Goal: Go to known website: Go to known website

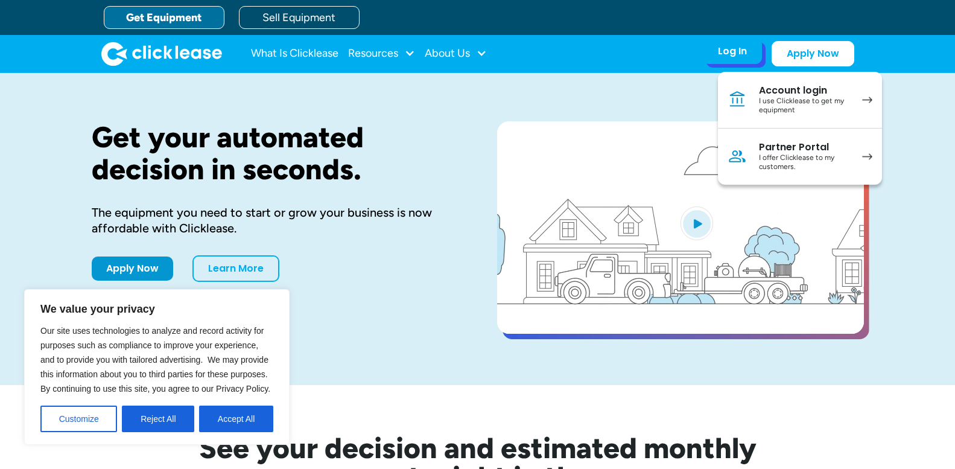
click at [788, 95] on div "Account login" at bounding box center [804, 90] width 91 height 12
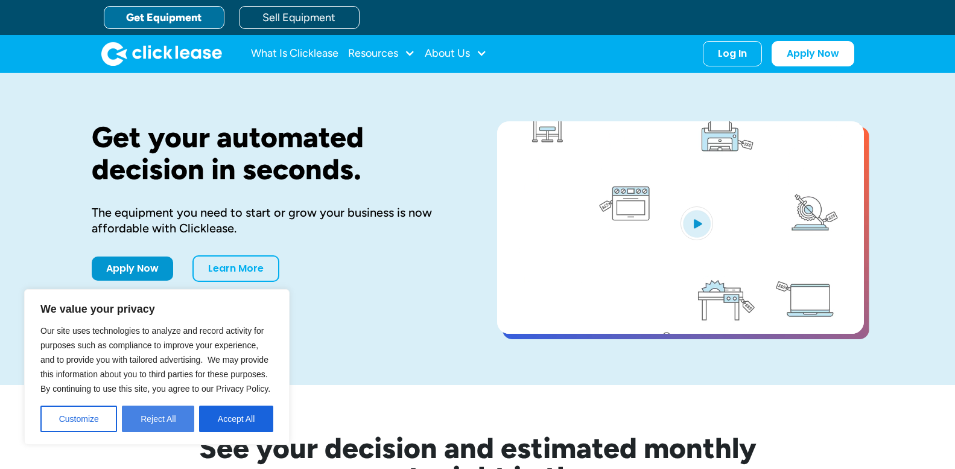
click at [162, 413] on button "Reject All" at bounding box center [158, 418] width 72 height 27
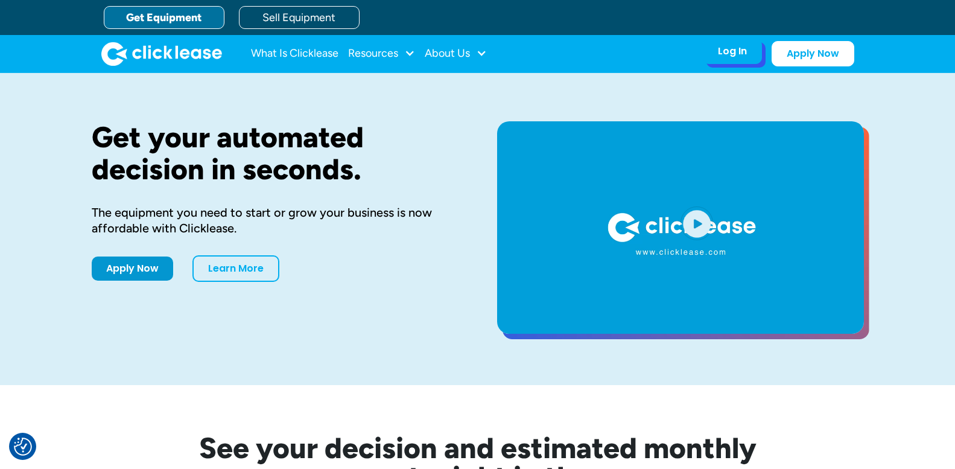
click at [730, 48] on div "Log In" at bounding box center [732, 51] width 29 height 12
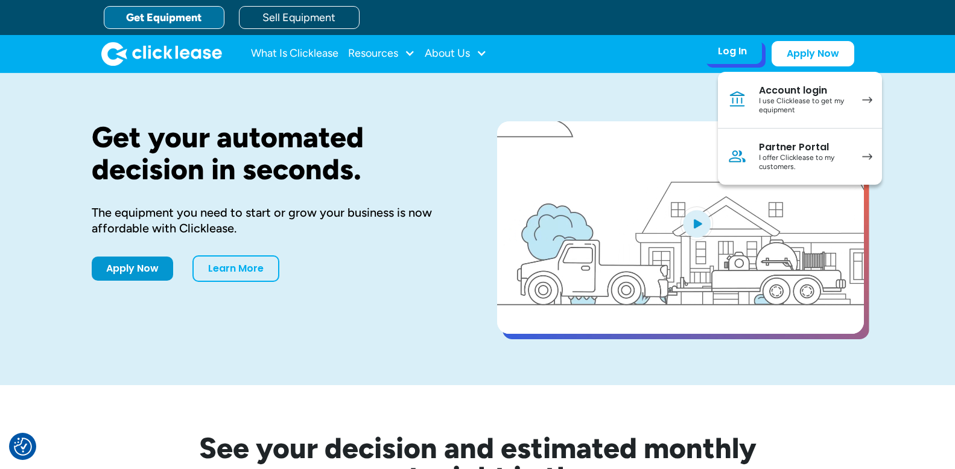
click at [791, 147] on div "Partner Portal" at bounding box center [804, 147] width 91 height 12
